Goal: Information Seeking & Learning: Find specific fact

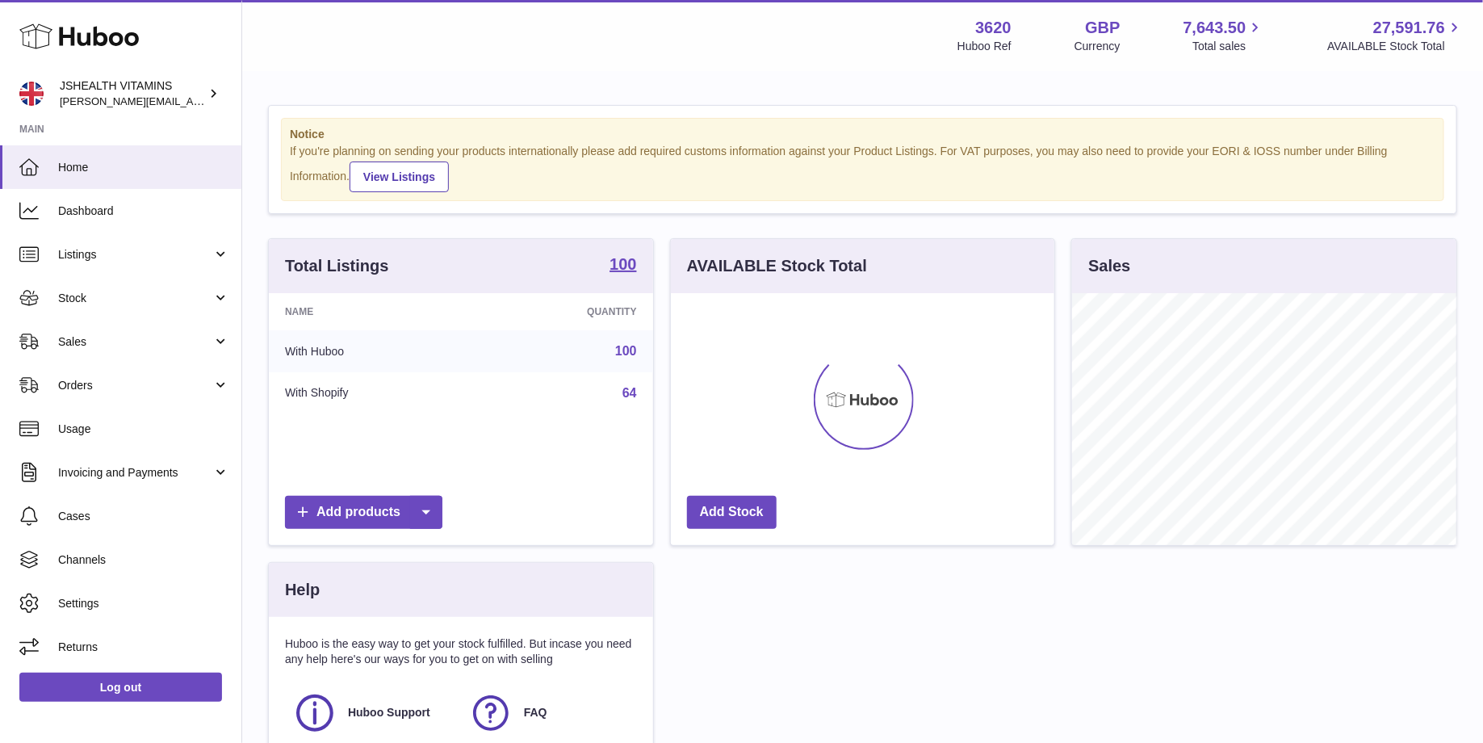
scroll to position [251, 384]
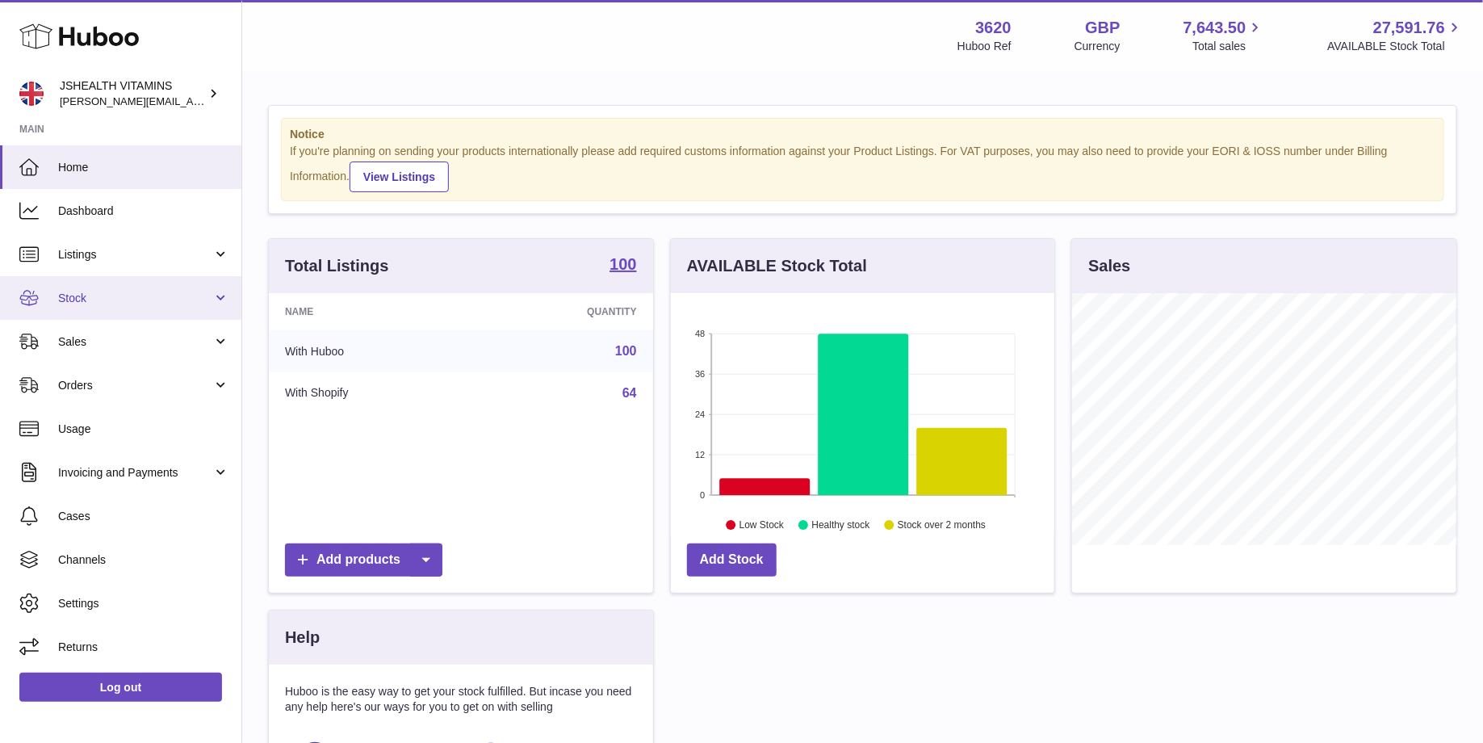
click at [136, 299] on span "Stock" at bounding box center [135, 298] width 154 height 15
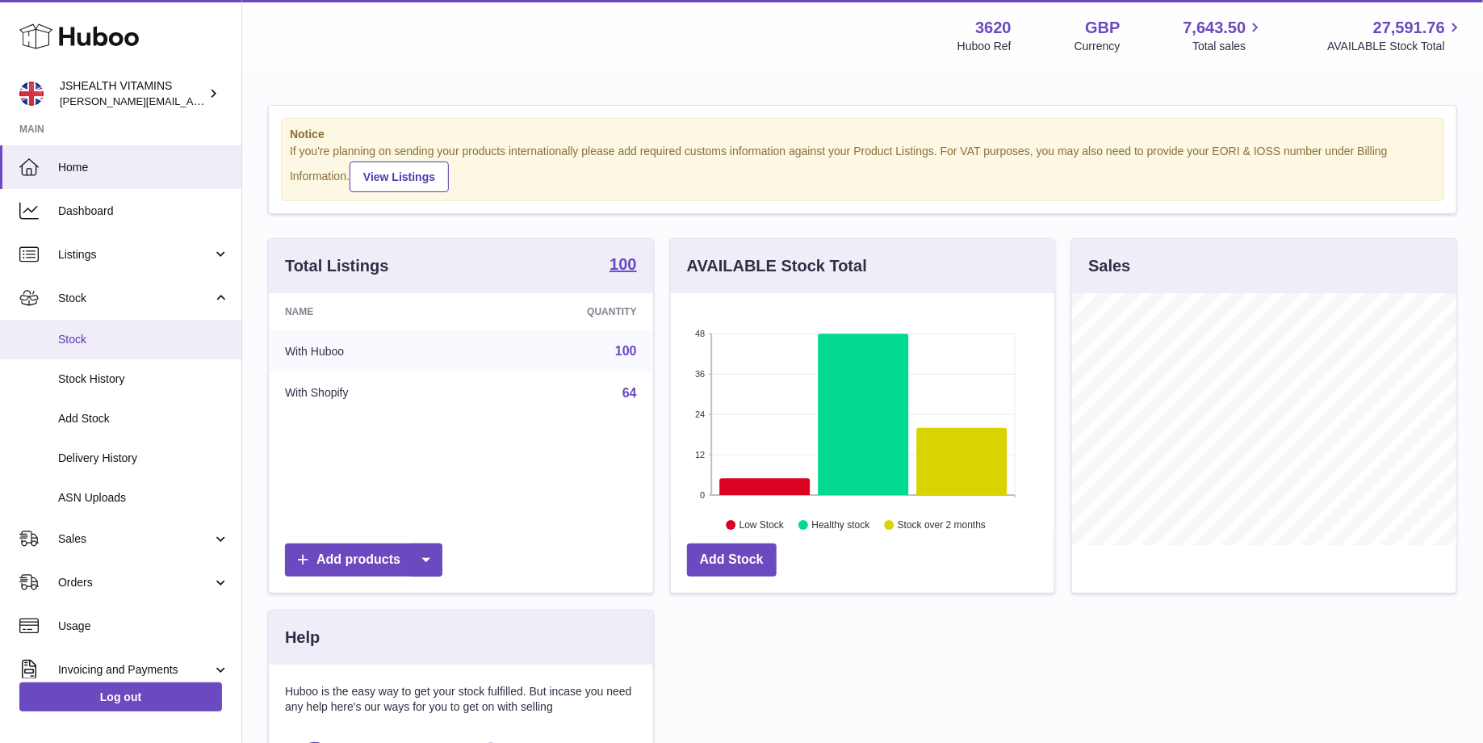
click at [140, 334] on span "Stock" at bounding box center [143, 339] width 171 height 15
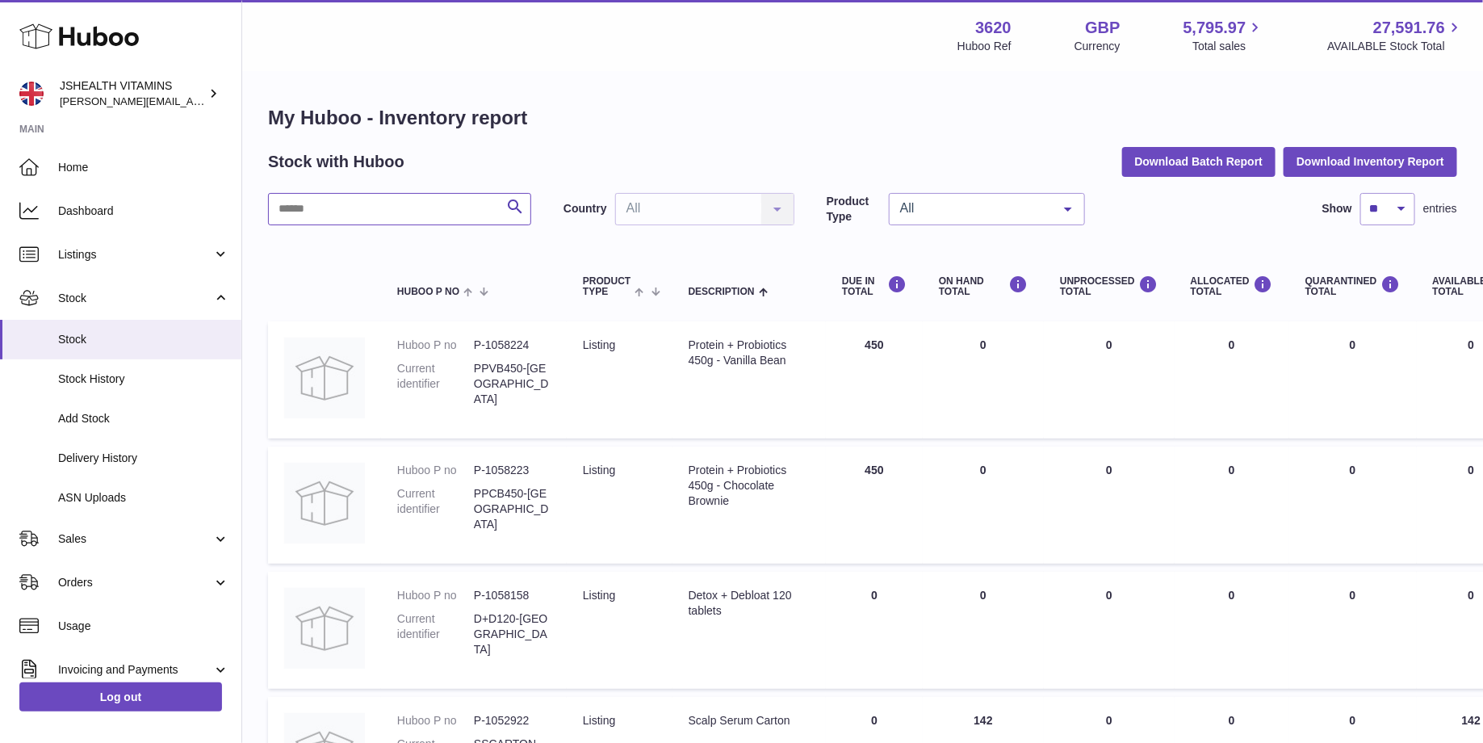
click at [388, 196] on input "text" at bounding box center [399, 209] width 263 height 32
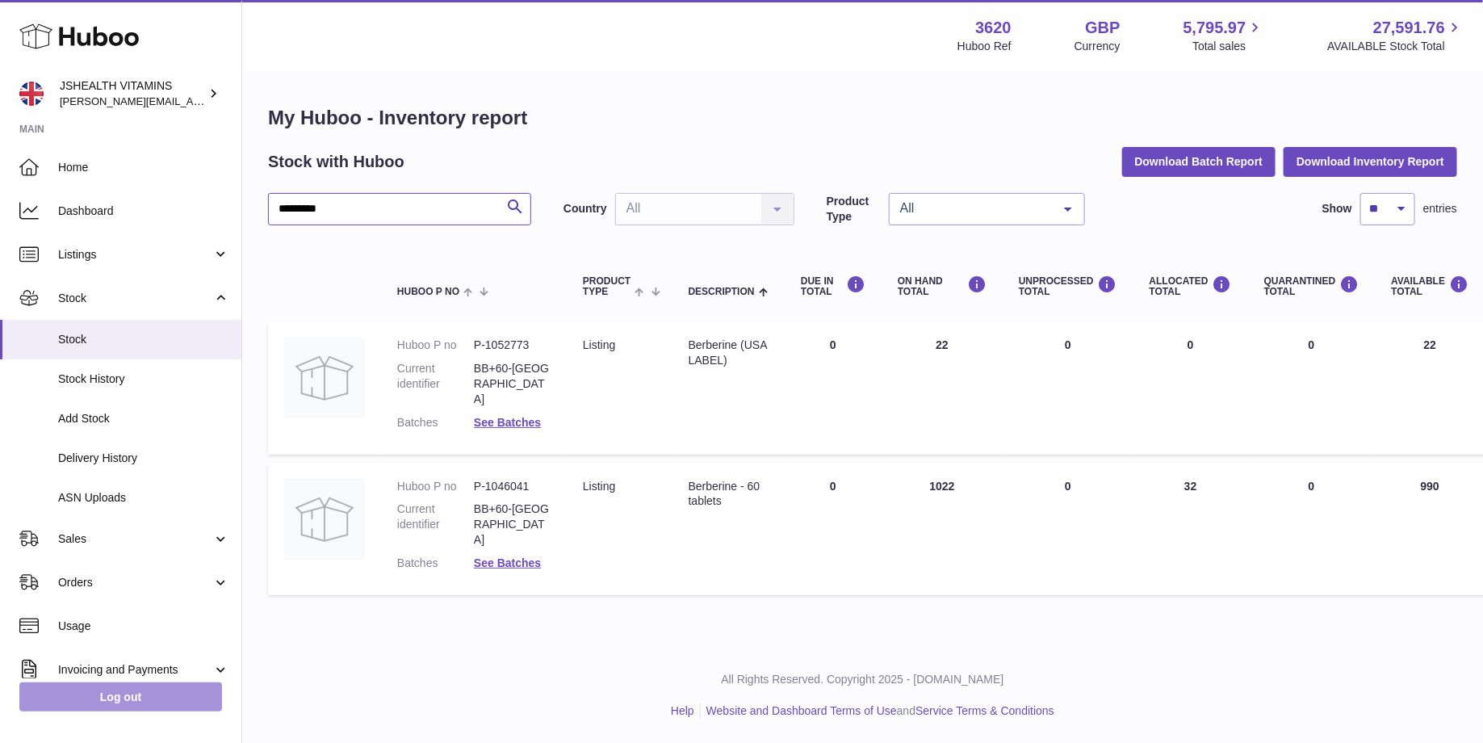
type input "*********"
click at [144, 690] on link "Log out" at bounding box center [120, 696] width 203 height 29
